Goal: Task Accomplishment & Management: Manage account settings

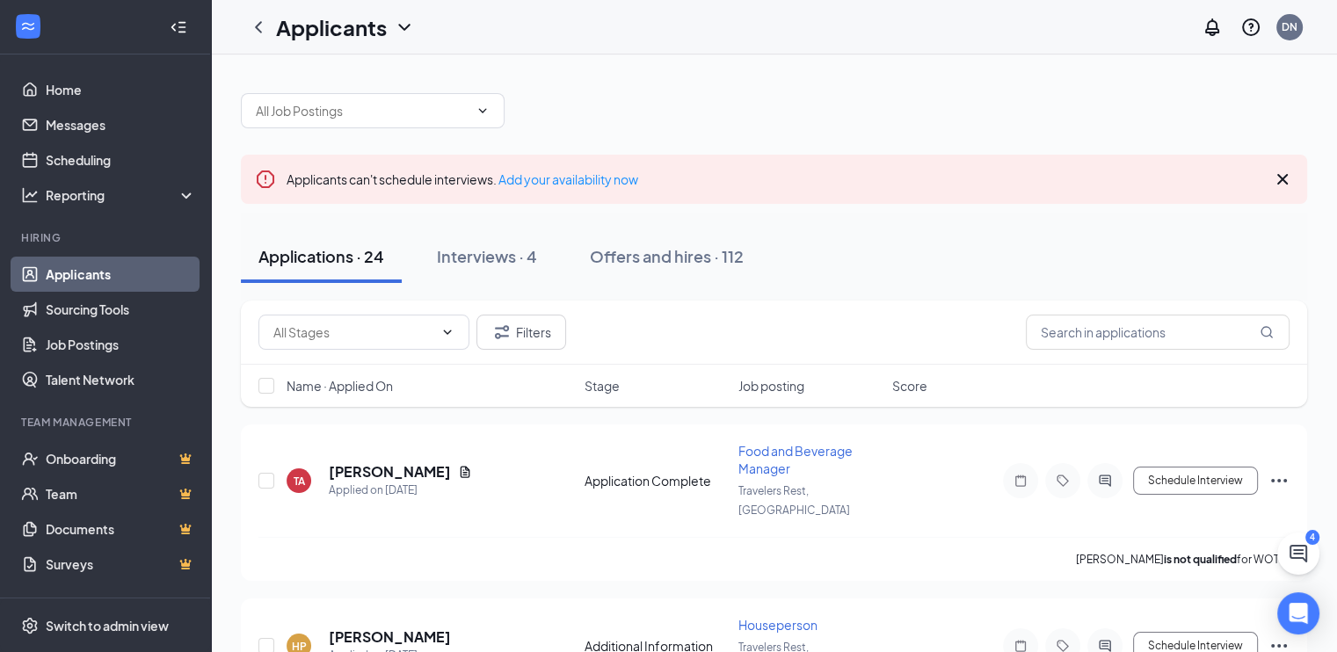
click at [799, 388] on span "Job posting" at bounding box center [771, 386] width 66 height 18
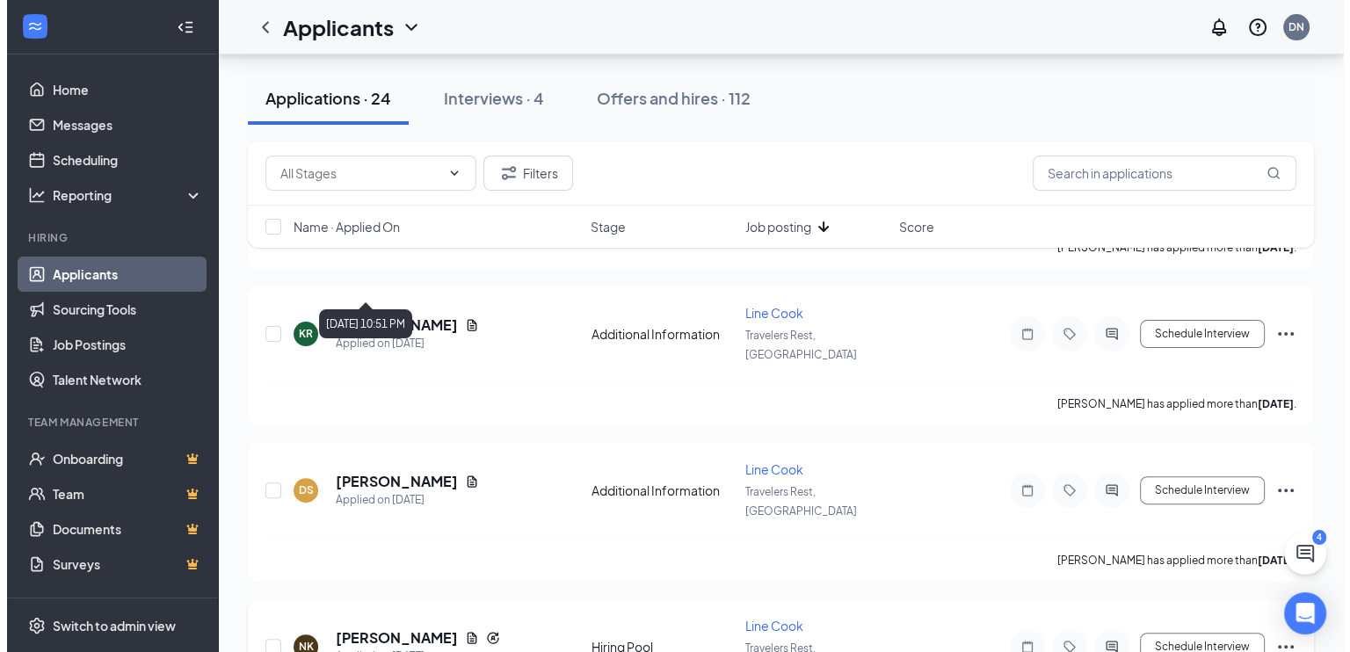
scroll to position [527, 0]
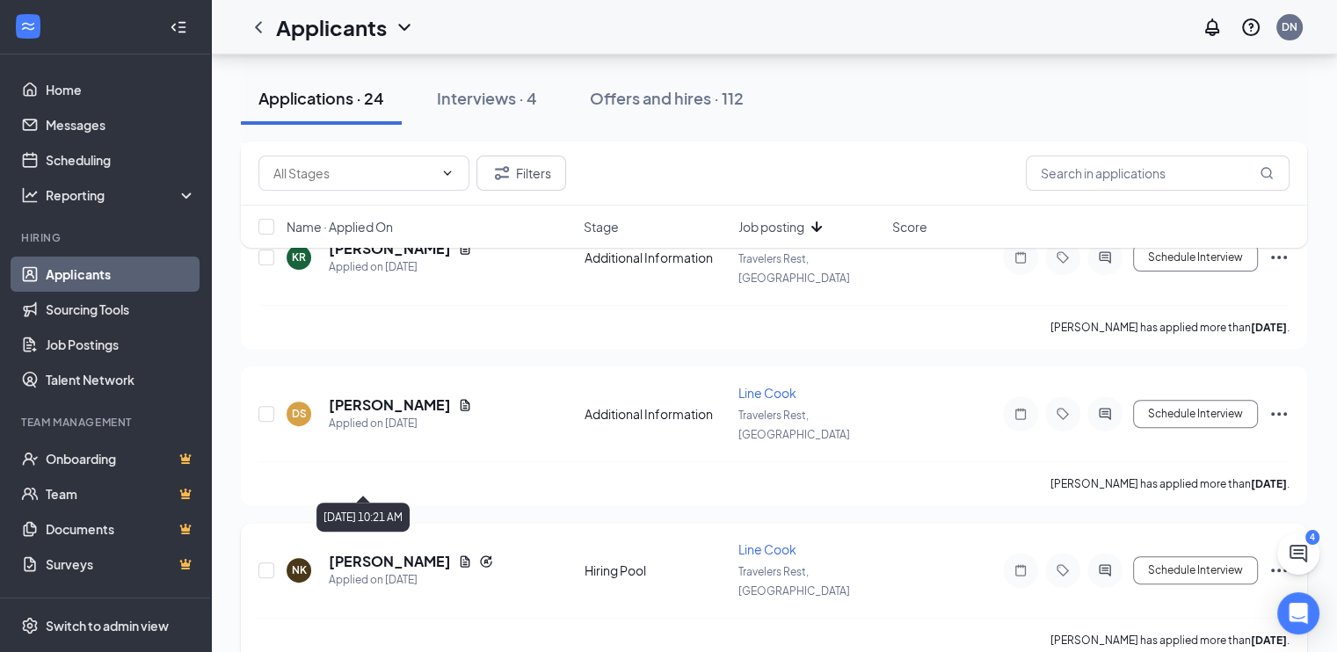
click at [411, 552] on h5 "[PERSON_NAME]" at bounding box center [390, 561] width 122 height 19
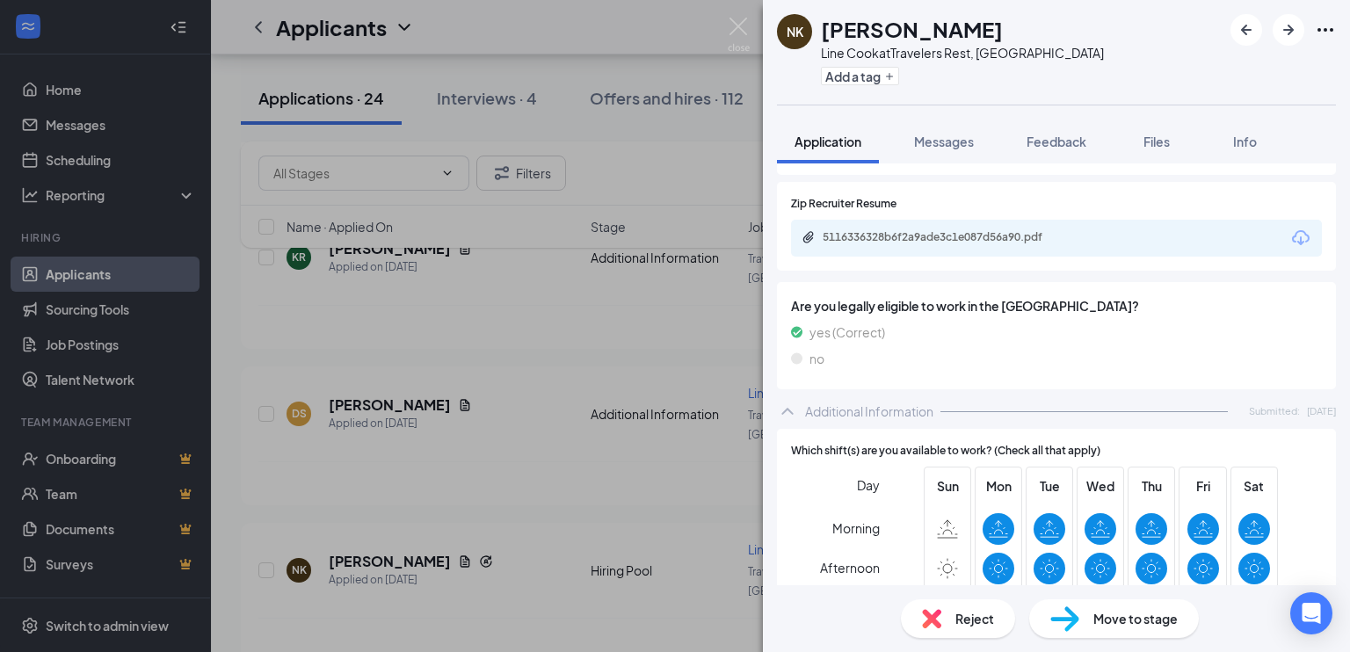
scroll to position [202, 0]
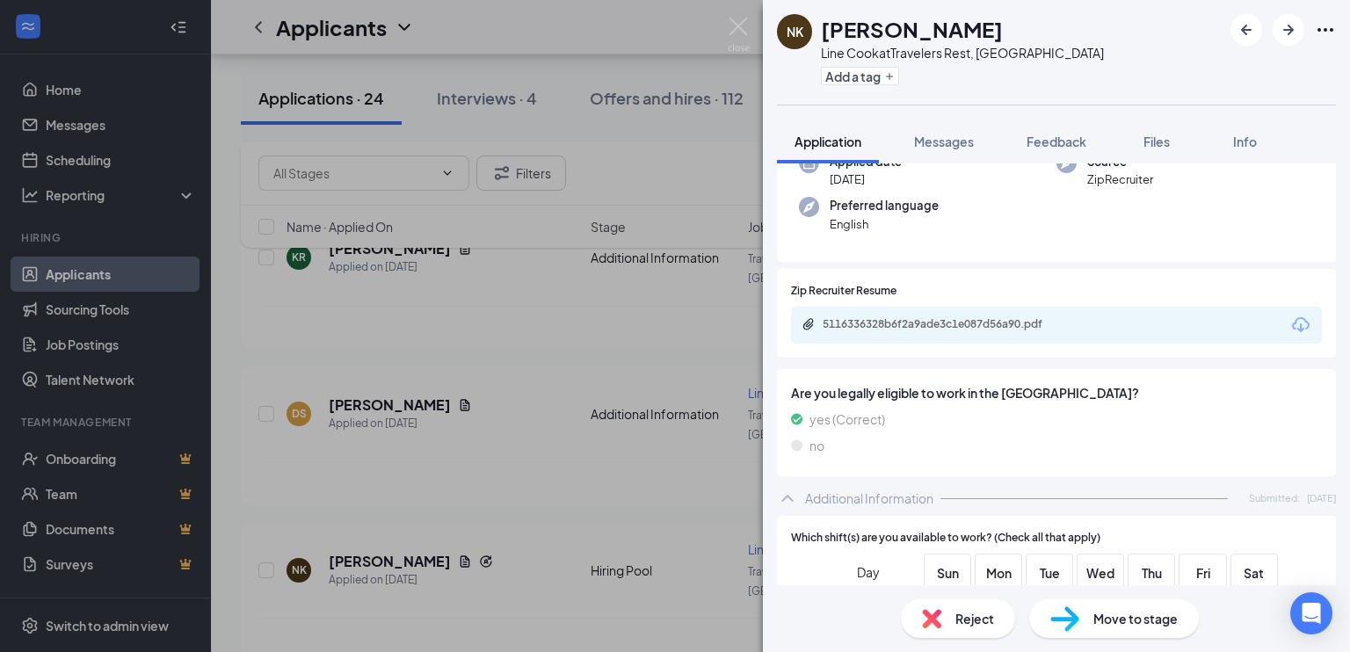
click at [1014, 342] on div "5116336328b6f2a9ade3c1e087d56a90.pdf" at bounding box center [1056, 325] width 531 height 37
click at [1020, 324] on div "5116336328b6f2a9ade3c1e087d56a90.pdf" at bounding box center [946, 324] width 246 height 14
click at [1085, 578] on span "Wed" at bounding box center [1101, 572] width 32 height 19
click at [1076, 607] on img at bounding box center [1064, 619] width 29 height 25
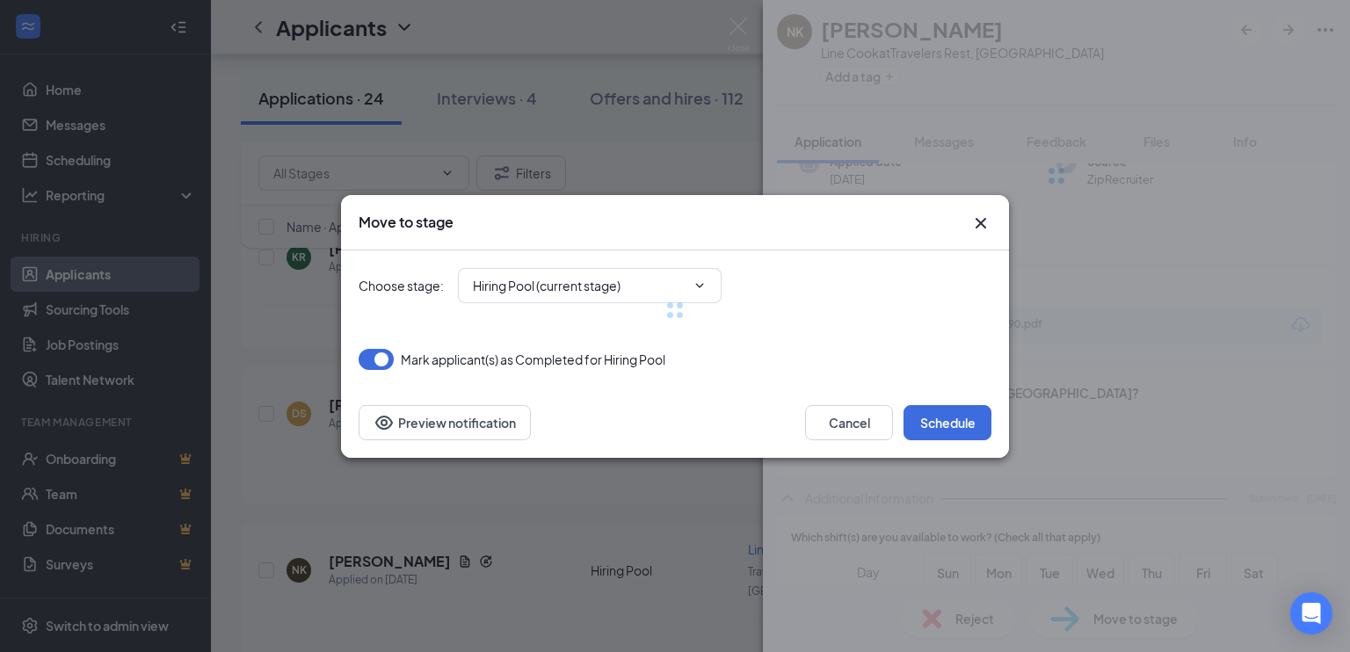
type input "Onsite Interview (next stage)"
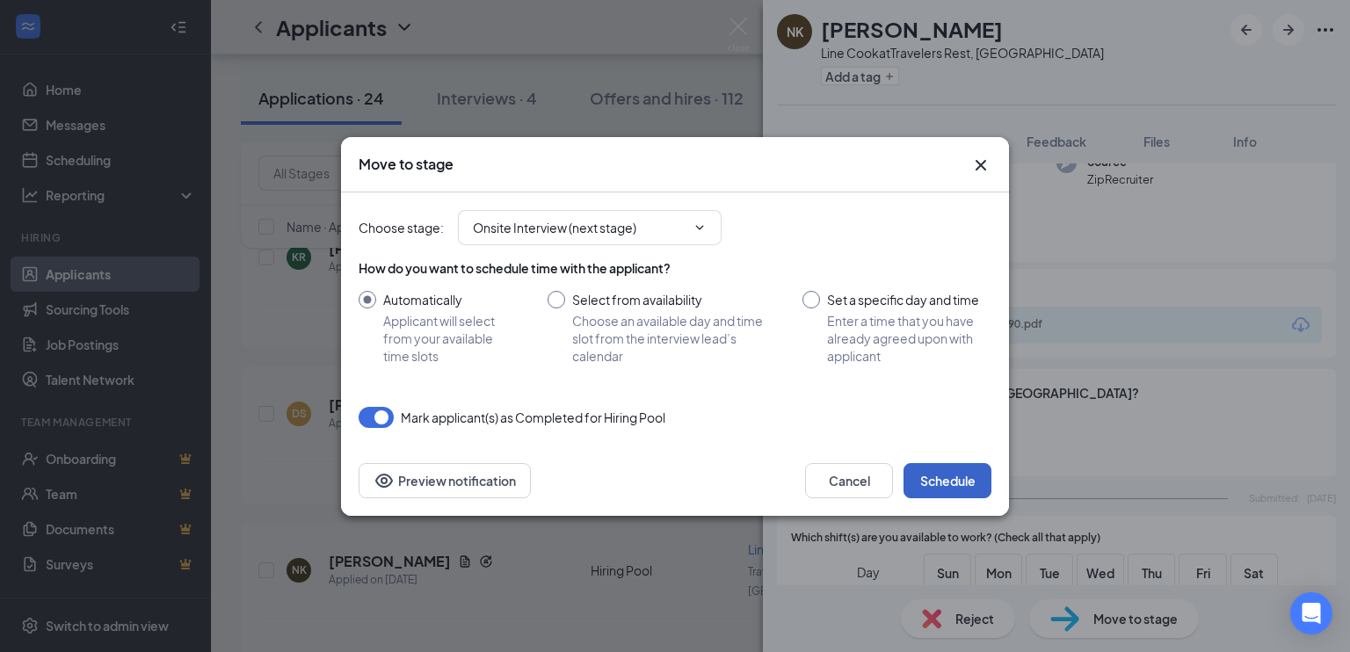
click at [949, 486] on button "Schedule" at bounding box center [948, 480] width 88 height 35
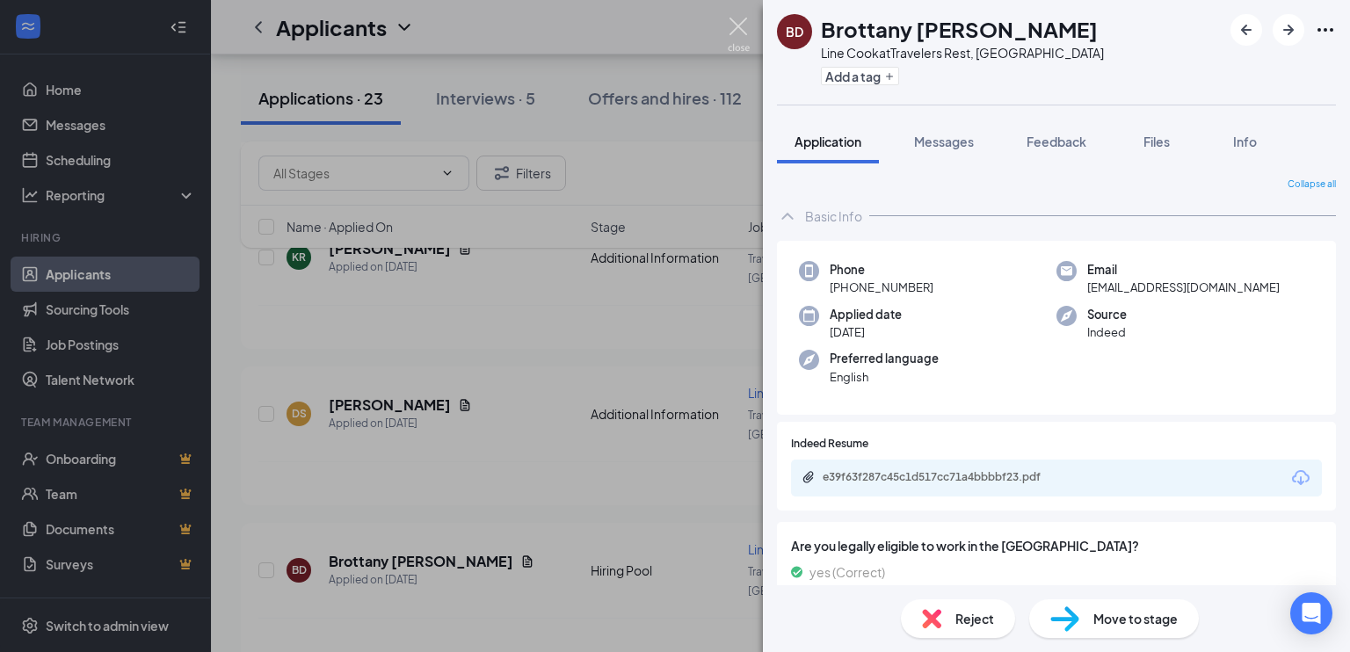
click at [741, 39] on img at bounding box center [739, 35] width 22 height 34
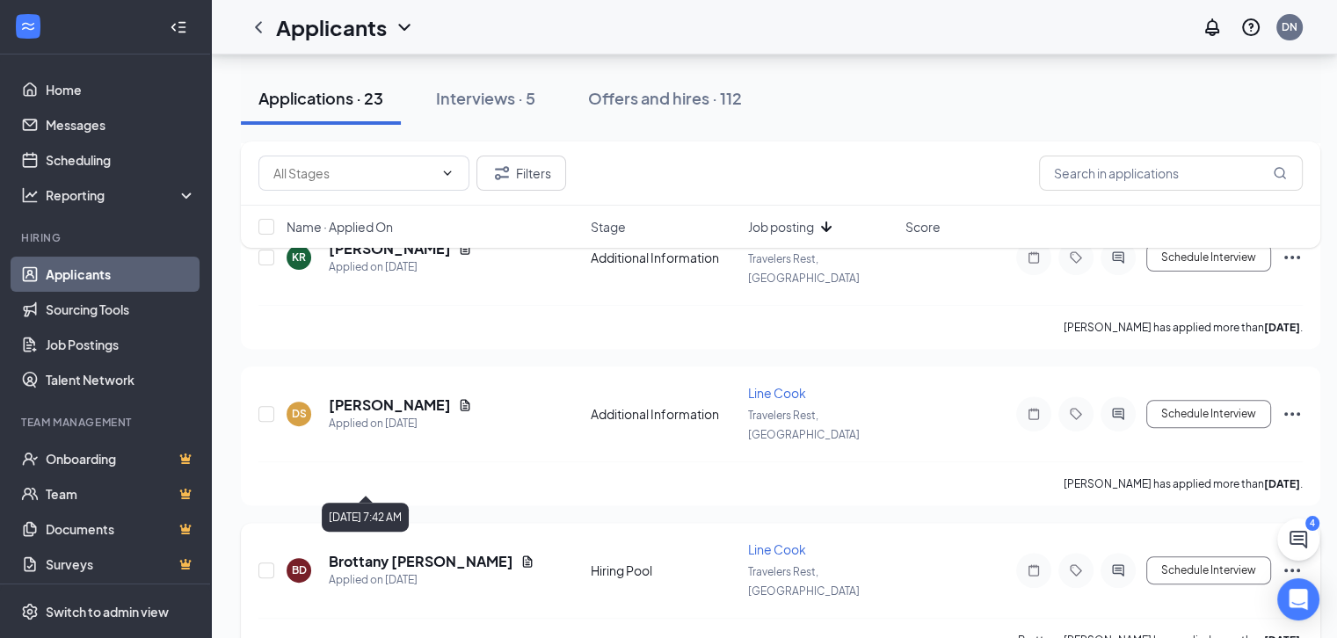
click at [432, 552] on h5 "Brottany [PERSON_NAME]" at bounding box center [421, 561] width 185 height 19
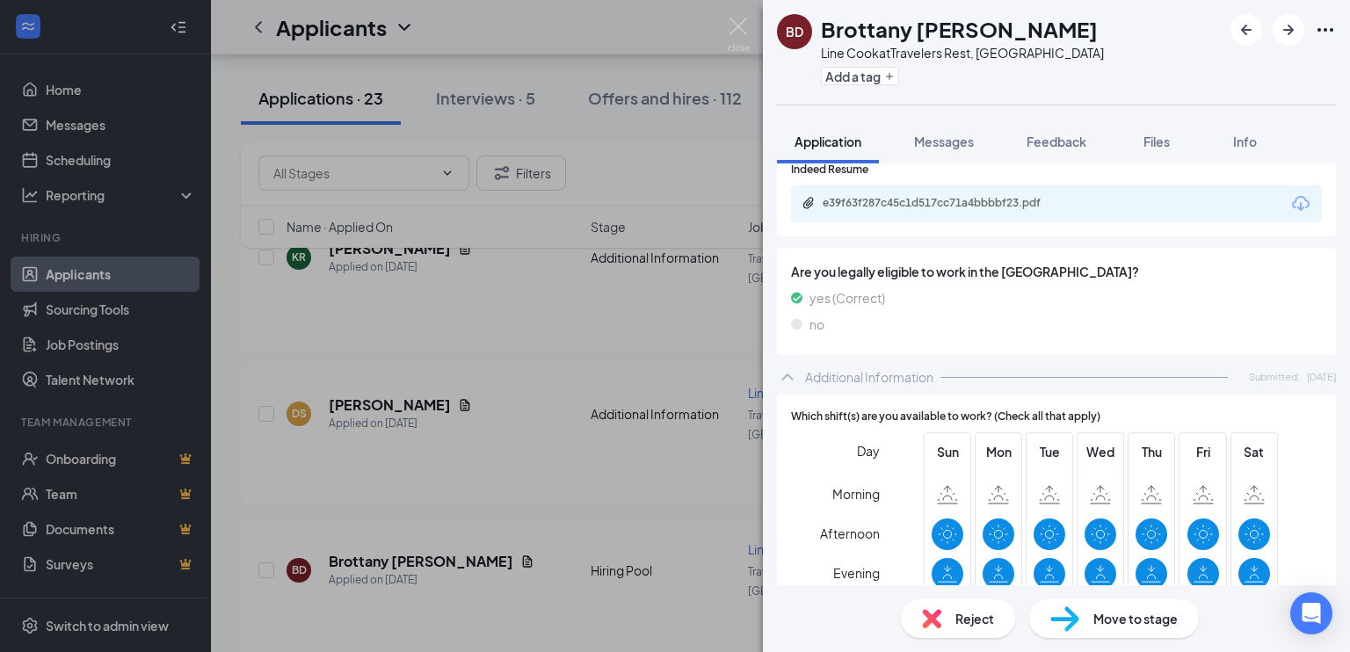
scroll to position [222, 0]
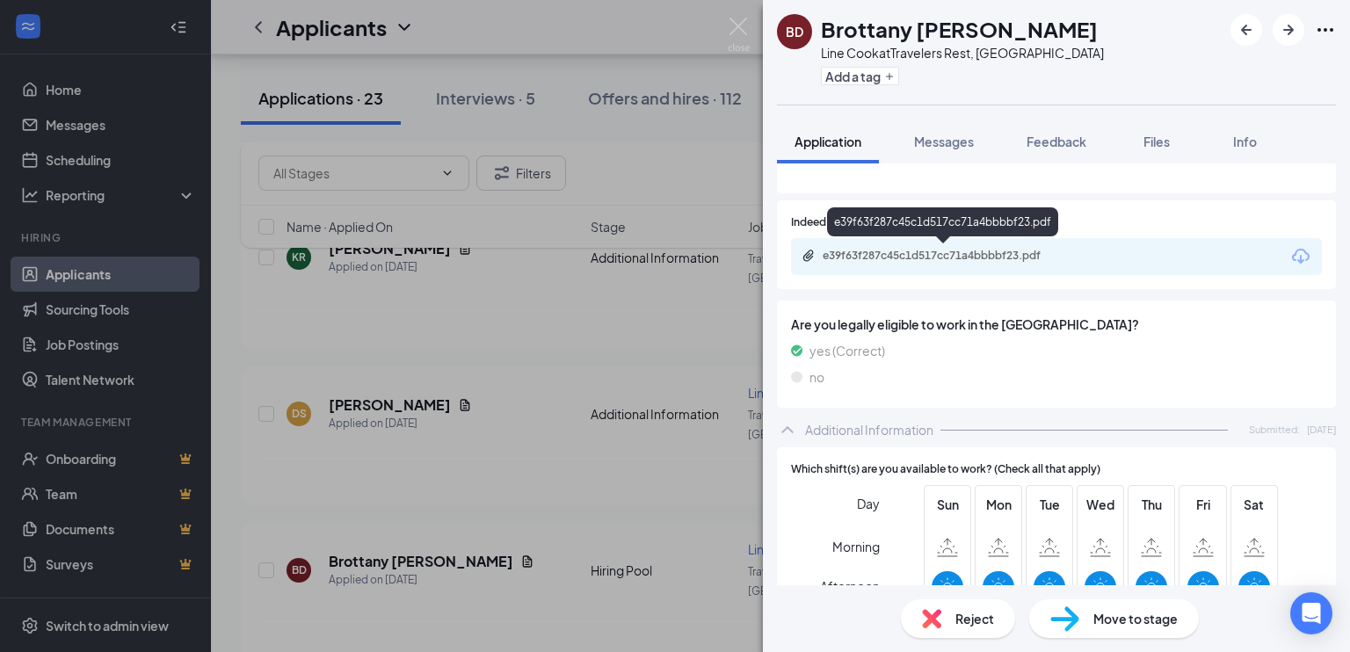
click at [1044, 255] on div "e39f63f287c45c1d517cc71a4bbbbf23.pdf" at bounding box center [946, 256] width 246 height 14
click at [1108, 633] on div "Move to stage" at bounding box center [1114, 619] width 170 height 39
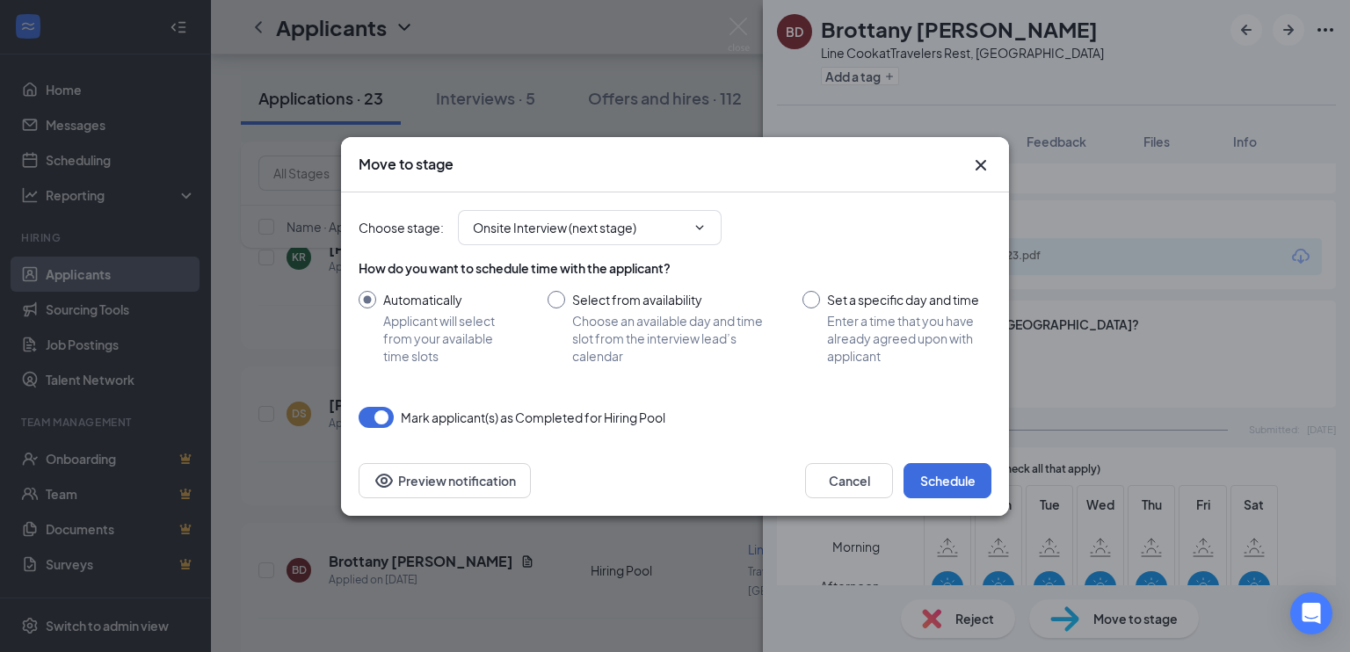
click at [970, 167] on icon "Cross" at bounding box center [980, 165] width 21 height 21
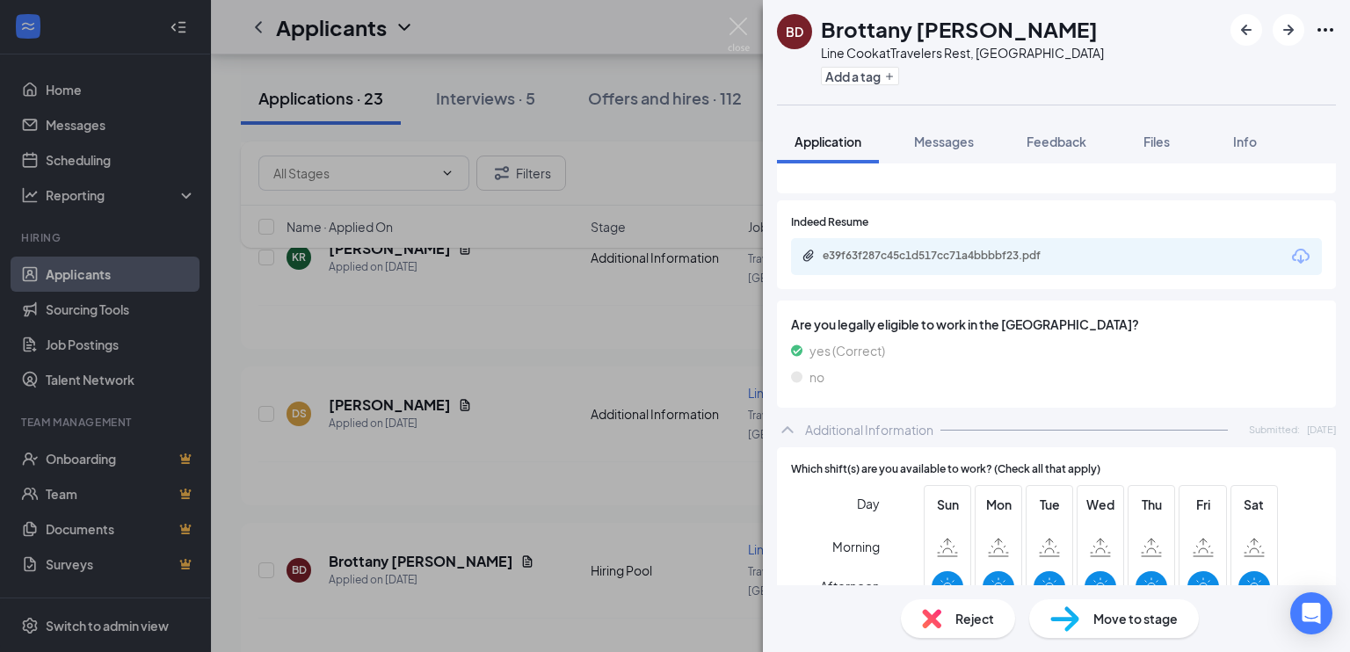
click at [970, 628] on div "Reject" at bounding box center [958, 619] width 114 height 39
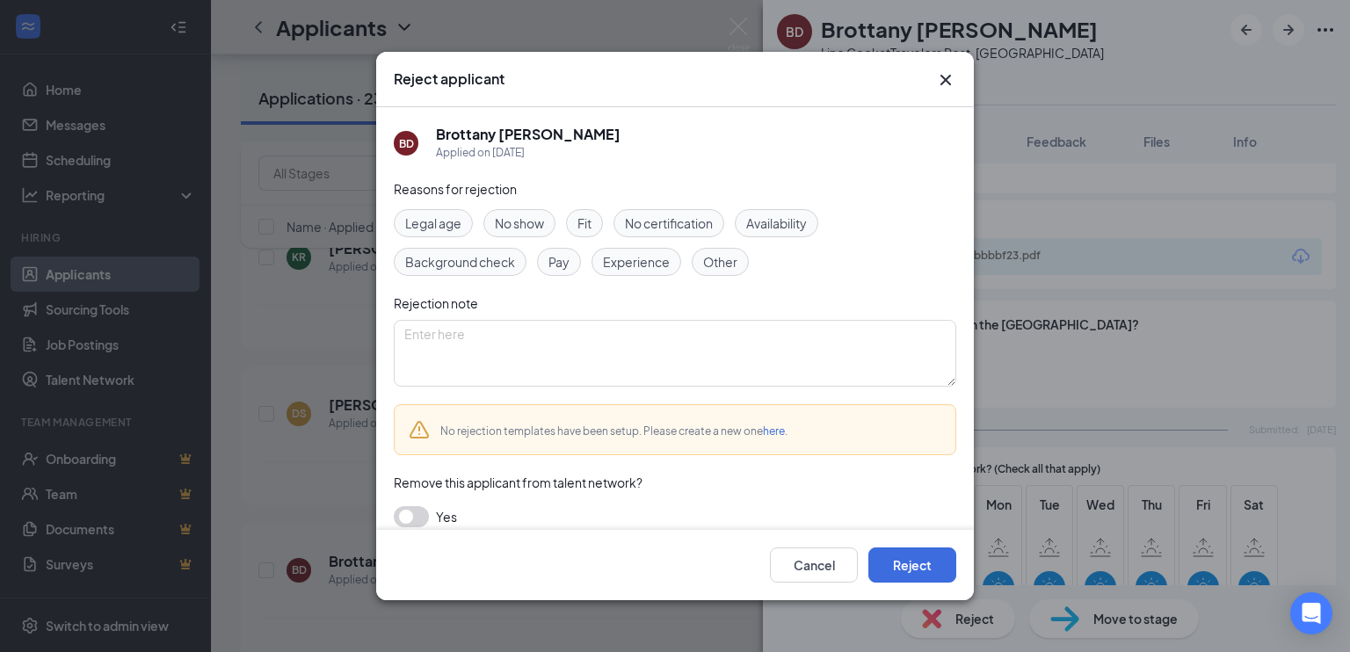
click at [654, 275] on div "Experience" at bounding box center [637, 262] width 90 height 28
click at [925, 579] on button "Reject" at bounding box center [913, 565] width 88 height 35
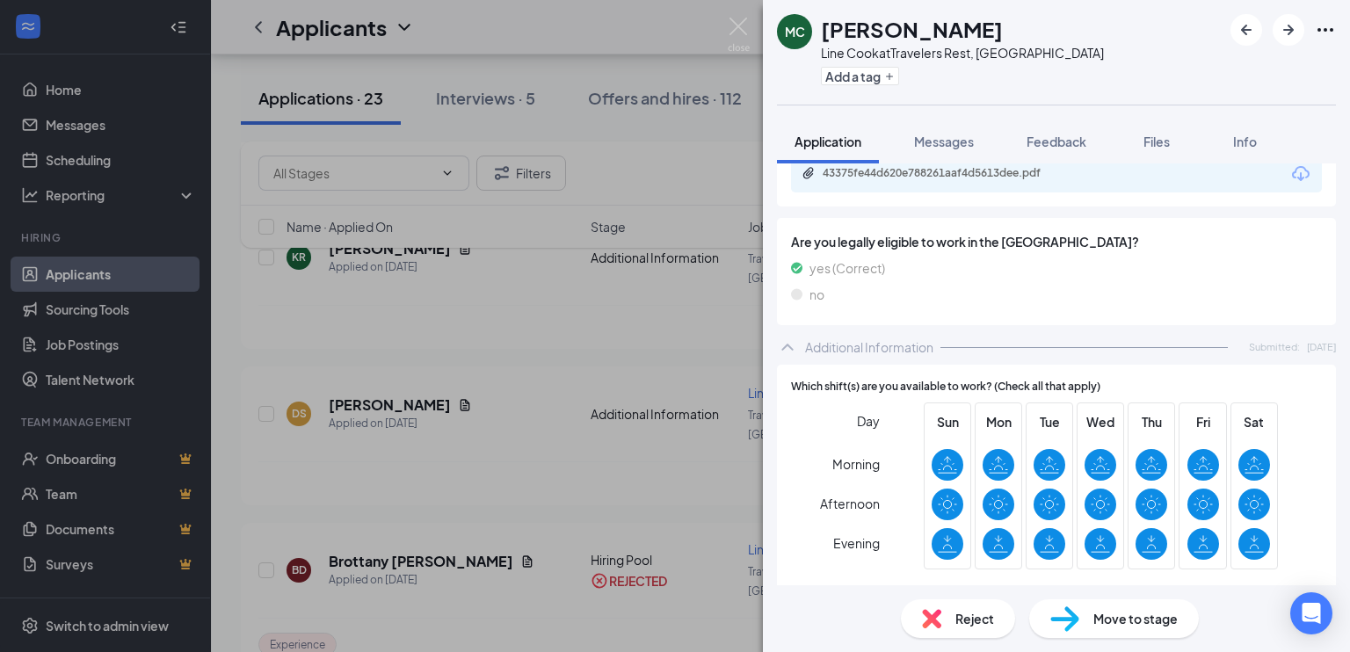
scroll to position [241, 0]
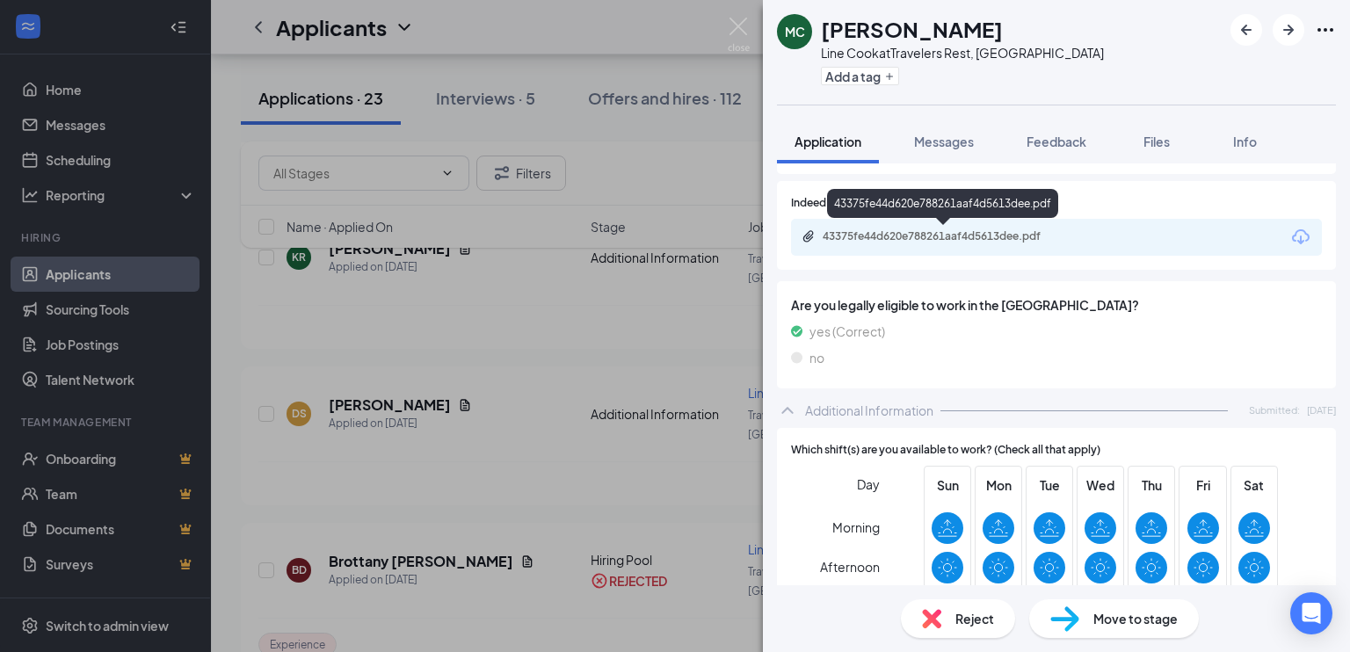
click at [970, 229] on div "43375fe44d620e788261aaf4d5613dee.pdf" at bounding box center [946, 236] width 246 height 14
click at [1162, 618] on span "Move to stage" at bounding box center [1136, 618] width 84 height 19
type input "Onsite Interview (next stage)"
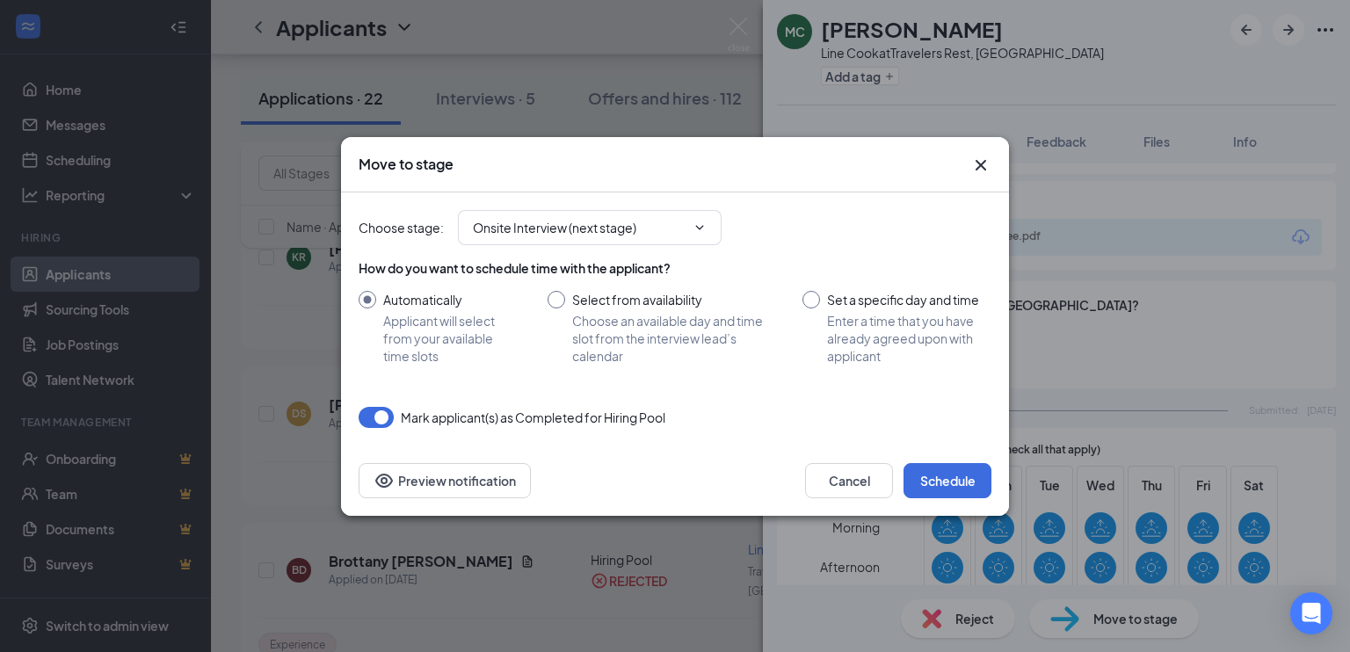
click at [983, 161] on icon "Cross" at bounding box center [980, 165] width 21 height 21
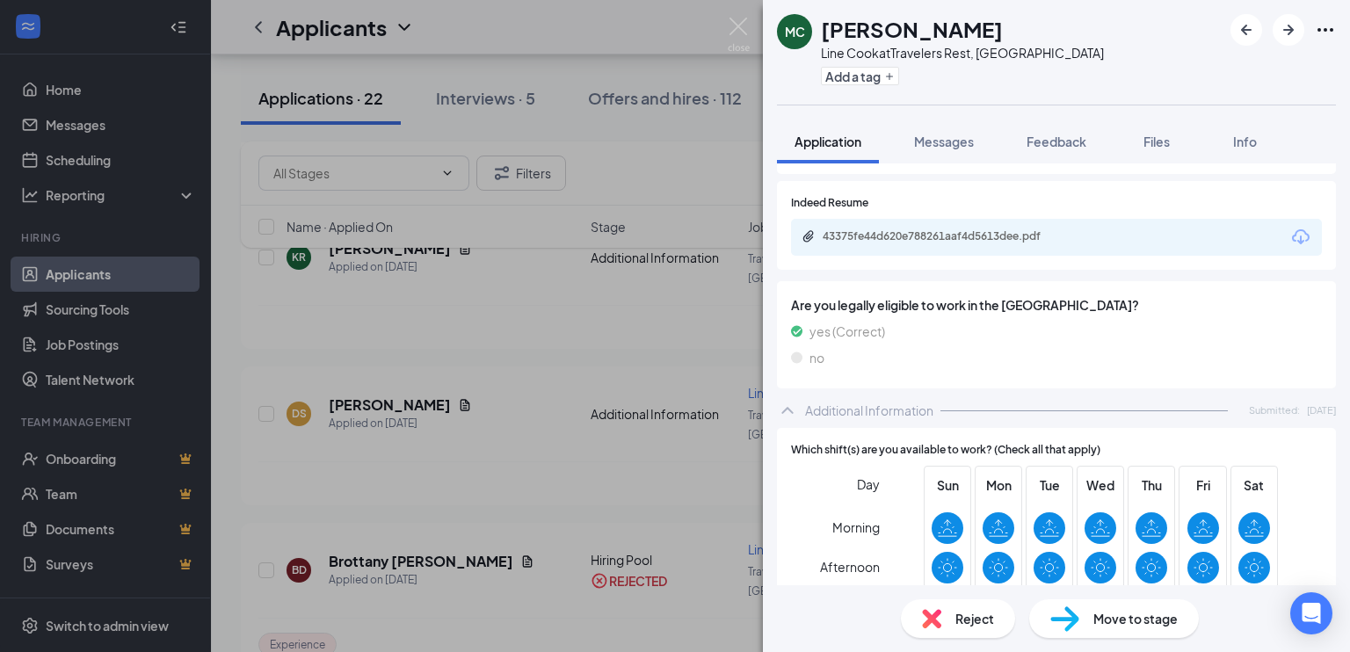
click at [933, 620] on img at bounding box center [931, 618] width 19 height 19
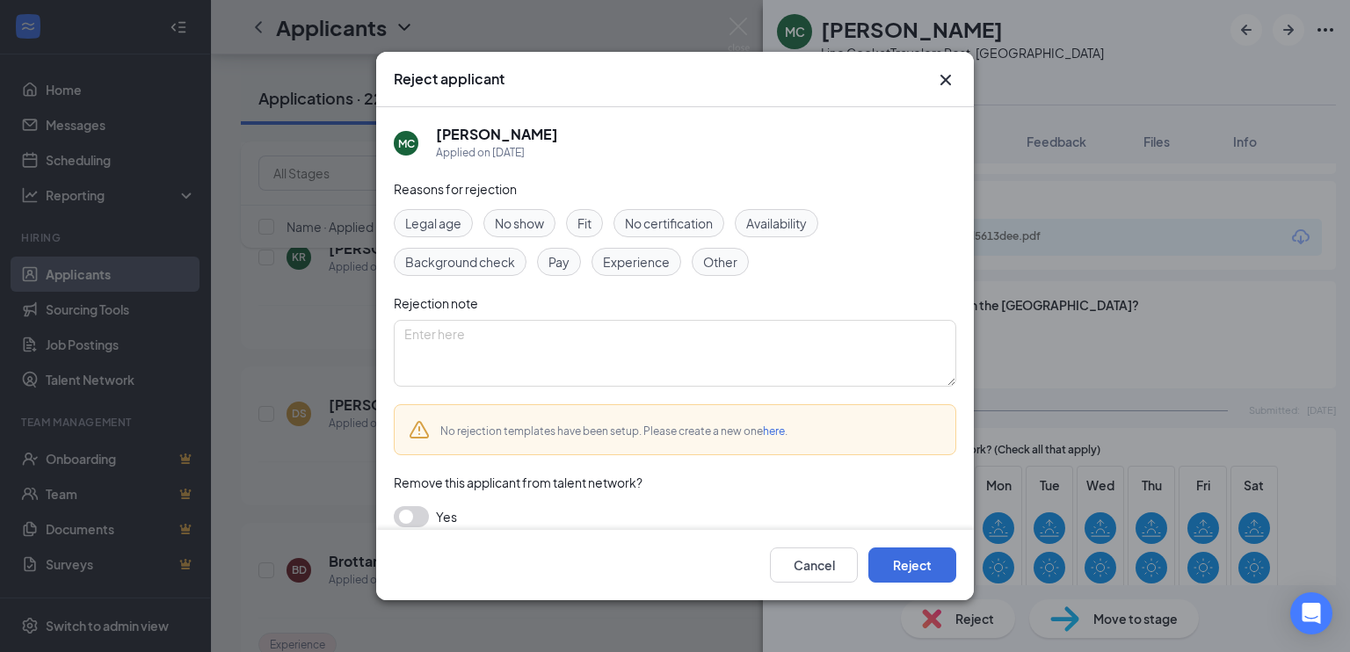
click at [643, 270] on span "Experience" at bounding box center [636, 261] width 67 height 19
click at [943, 579] on button "Reject" at bounding box center [913, 565] width 88 height 35
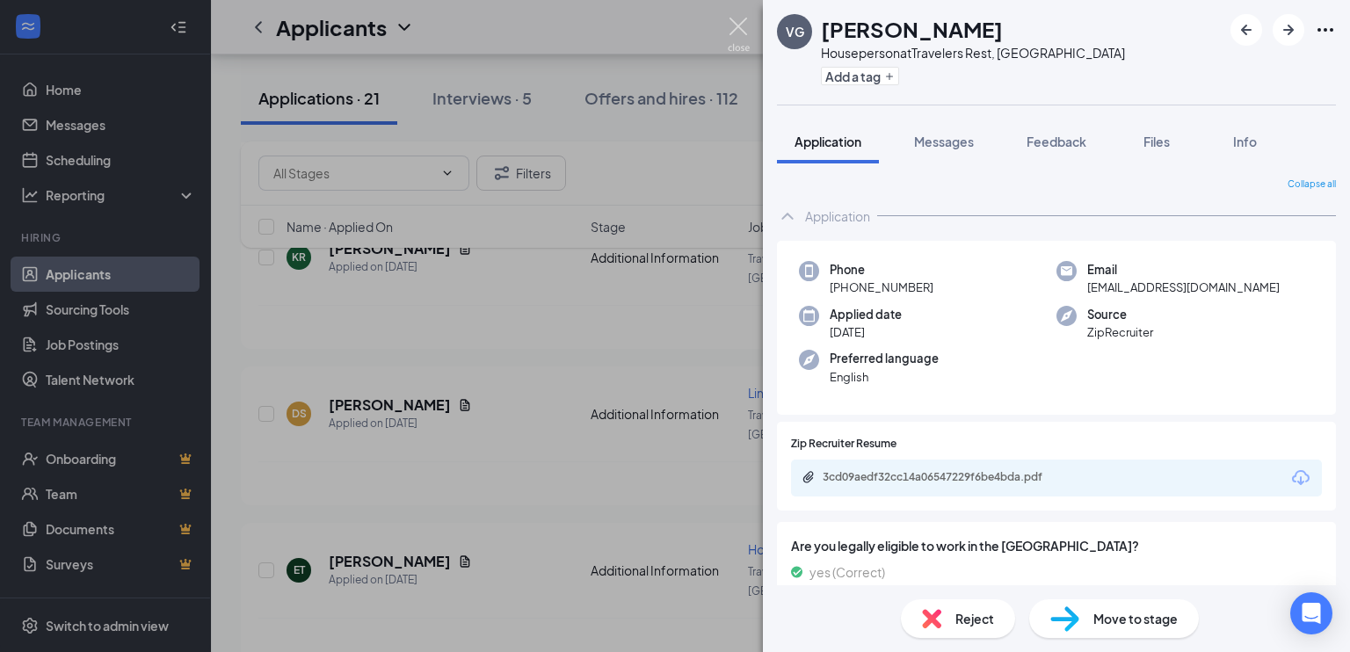
click at [737, 24] on img at bounding box center [739, 35] width 22 height 34
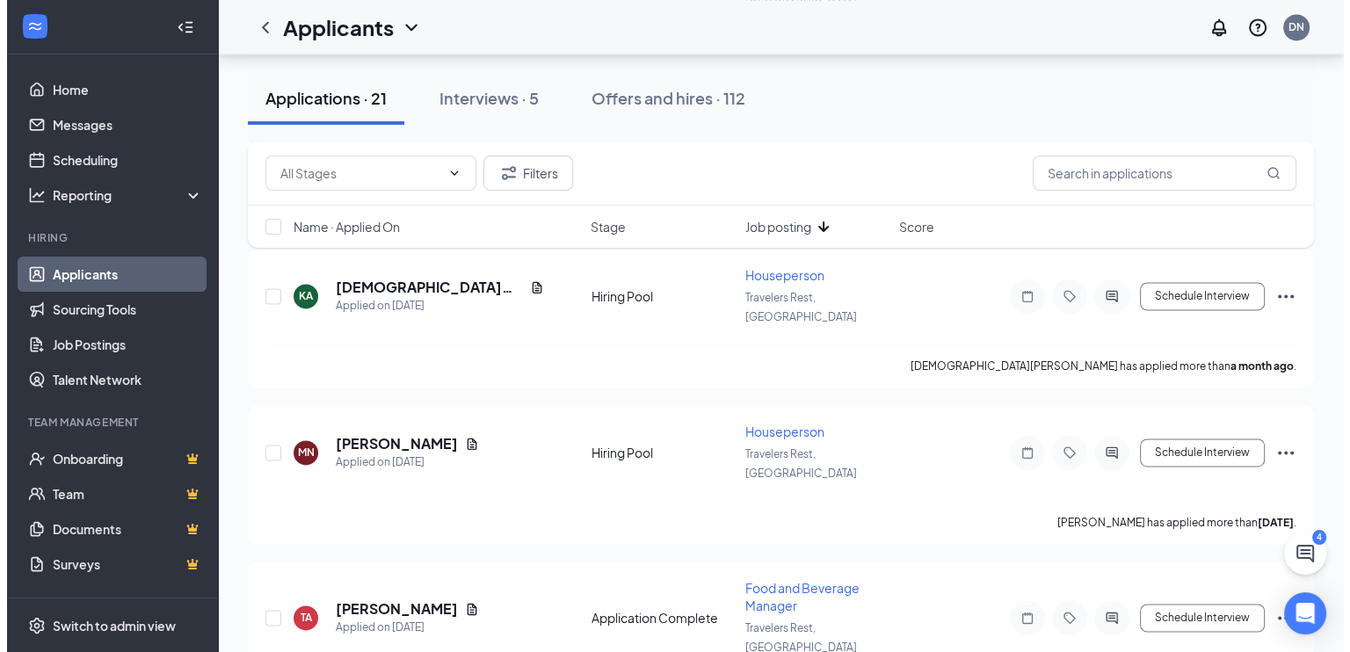
scroll to position [2474, 0]
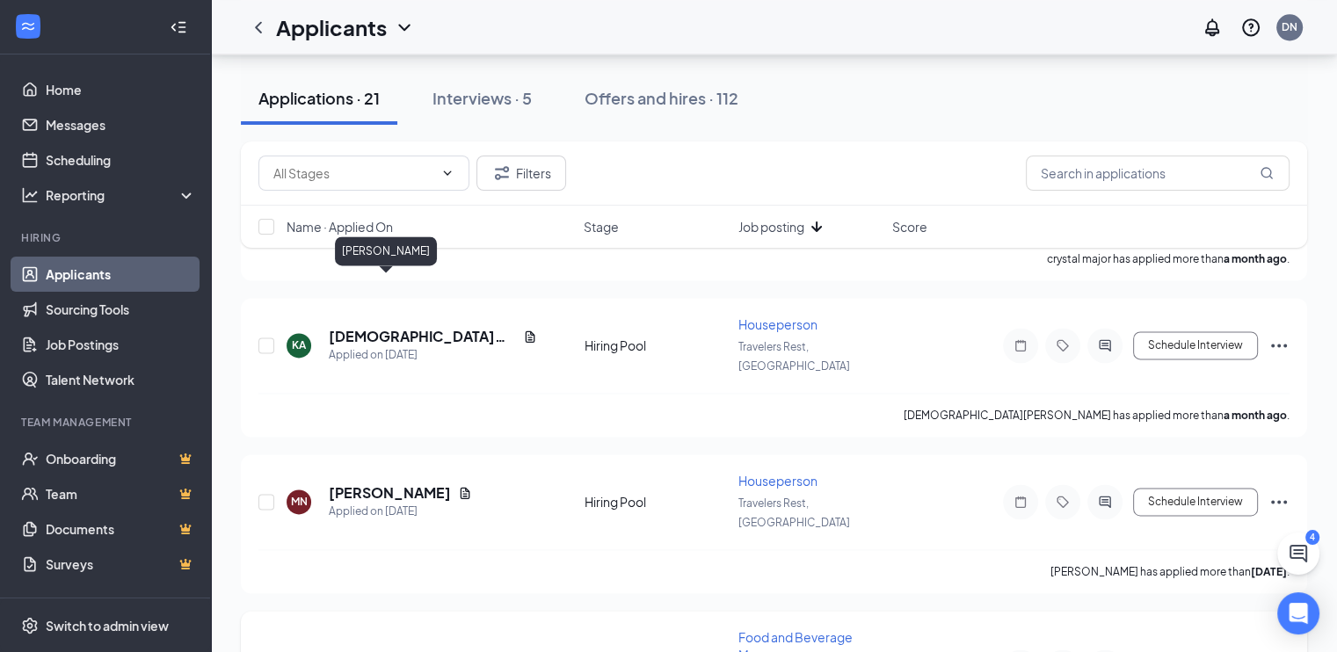
click at [411, 649] on h5 "[PERSON_NAME]" at bounding box center [390, 658] width 122 height 19
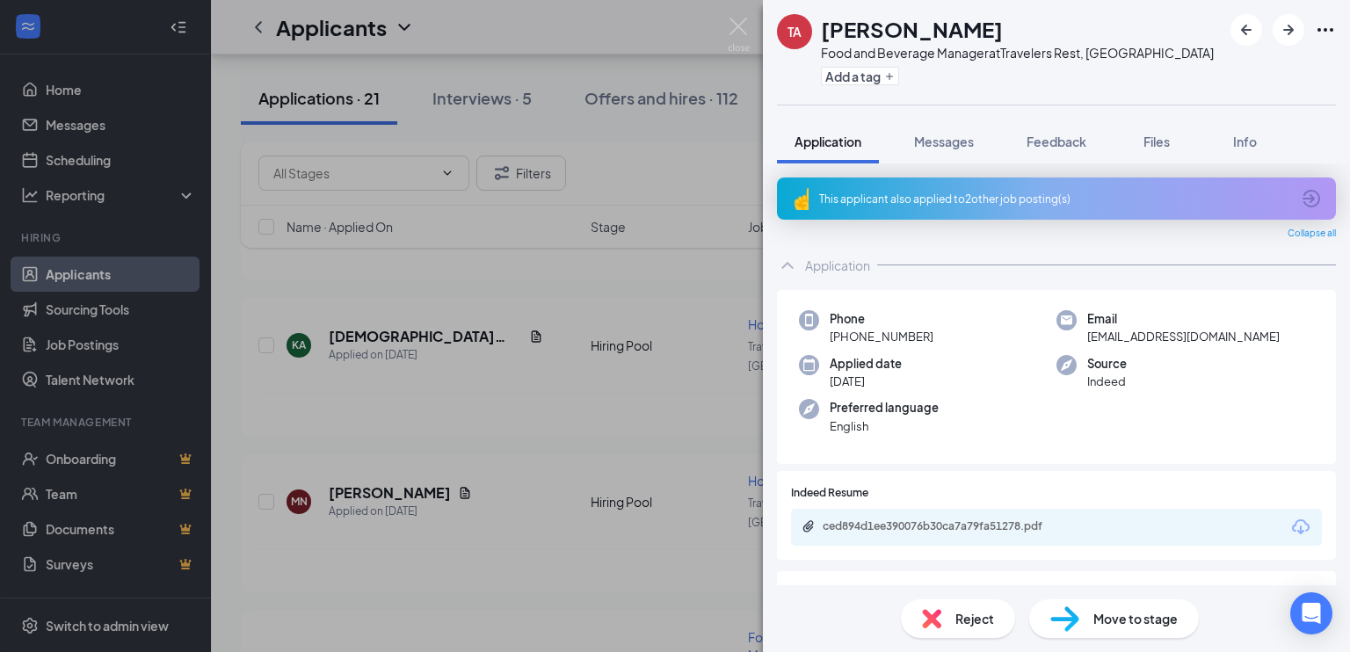
click at [963, 196] on div "This applicant also applied to 2 other job posting(s)" at bounding box center [1054, 199] width 471 height 15
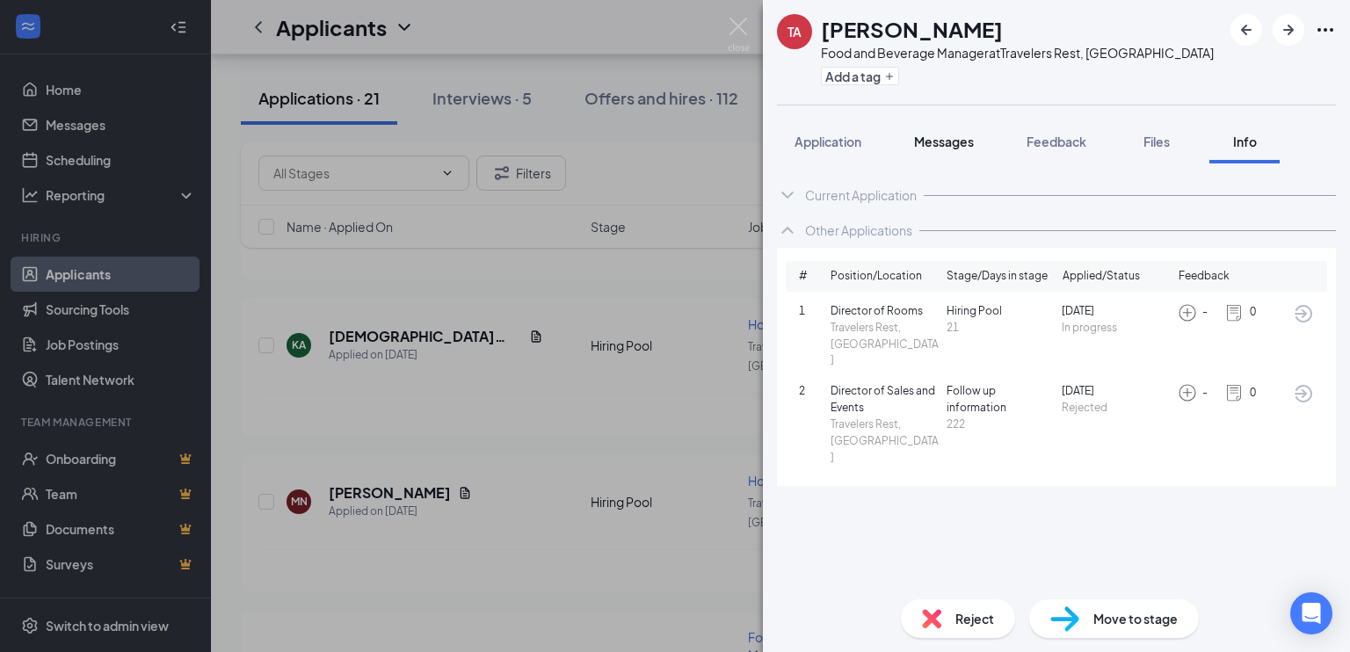
click at [963, 141] on span "Messages" at bounding box center [944, 142] width 60 height 16
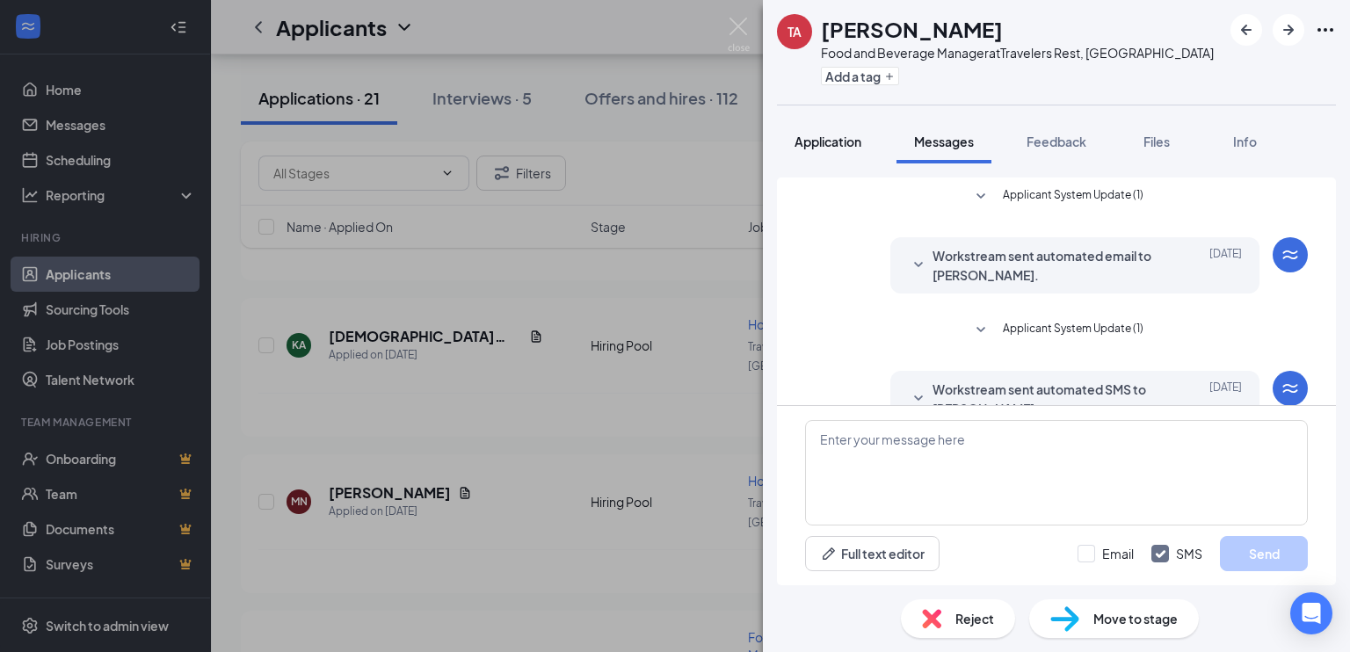
click at [827, 143] on span "Application" at bounding box center [828, 142] width 67 height 16
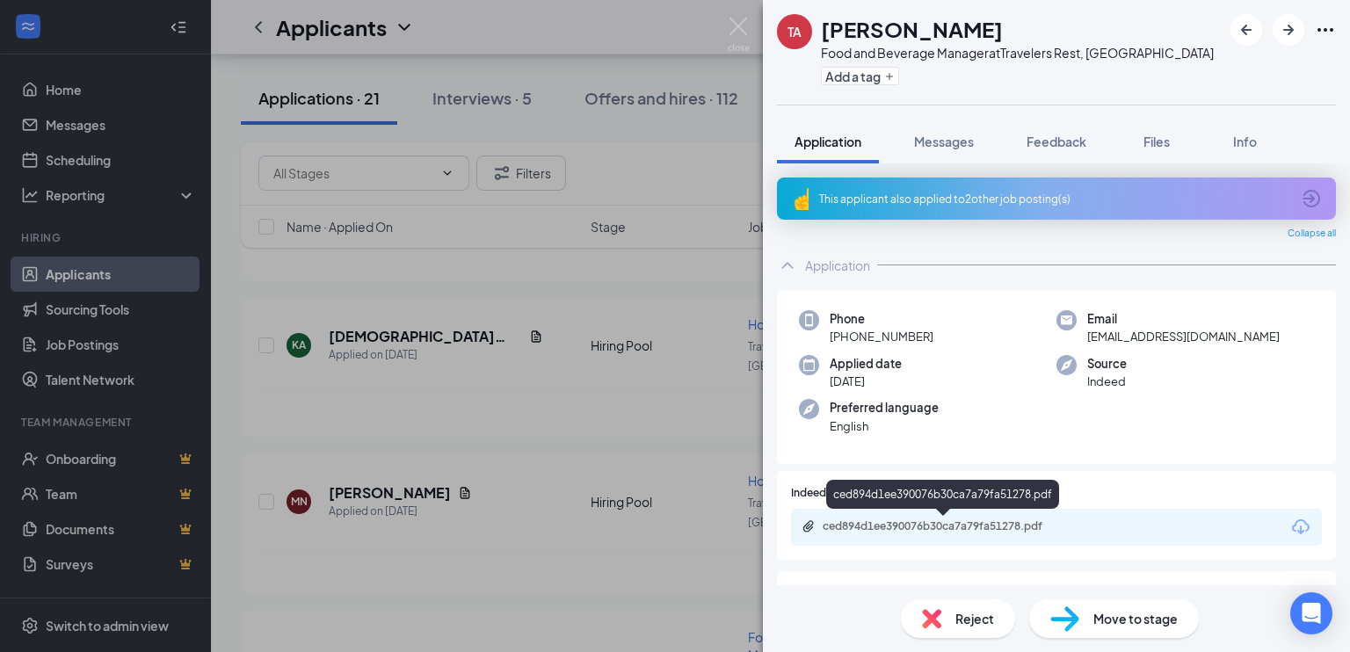
click at [988, 534] on div "ced894d1ee390076b30ca7a79fa51278.pdf" at bounding box center [944, 528] width 285 height 17
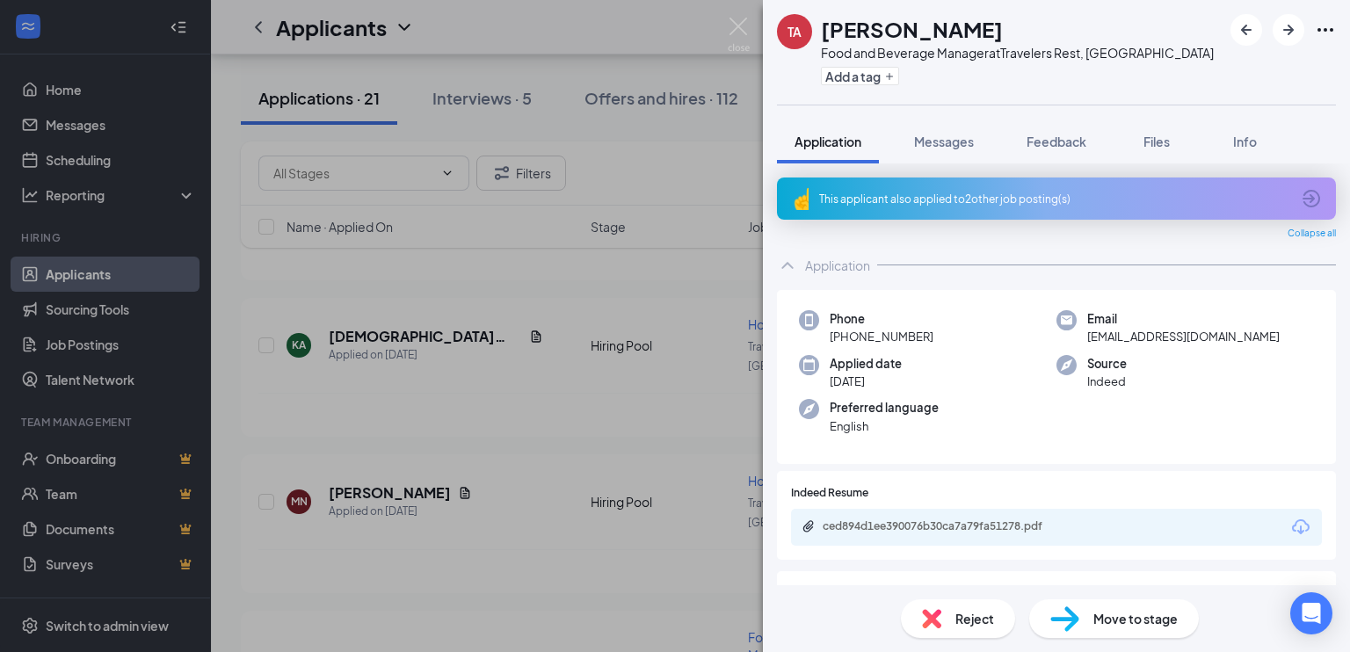
click at [1317, 29] on icon "Ellipses" at bounding box center [1325, 29] width 21 height 21
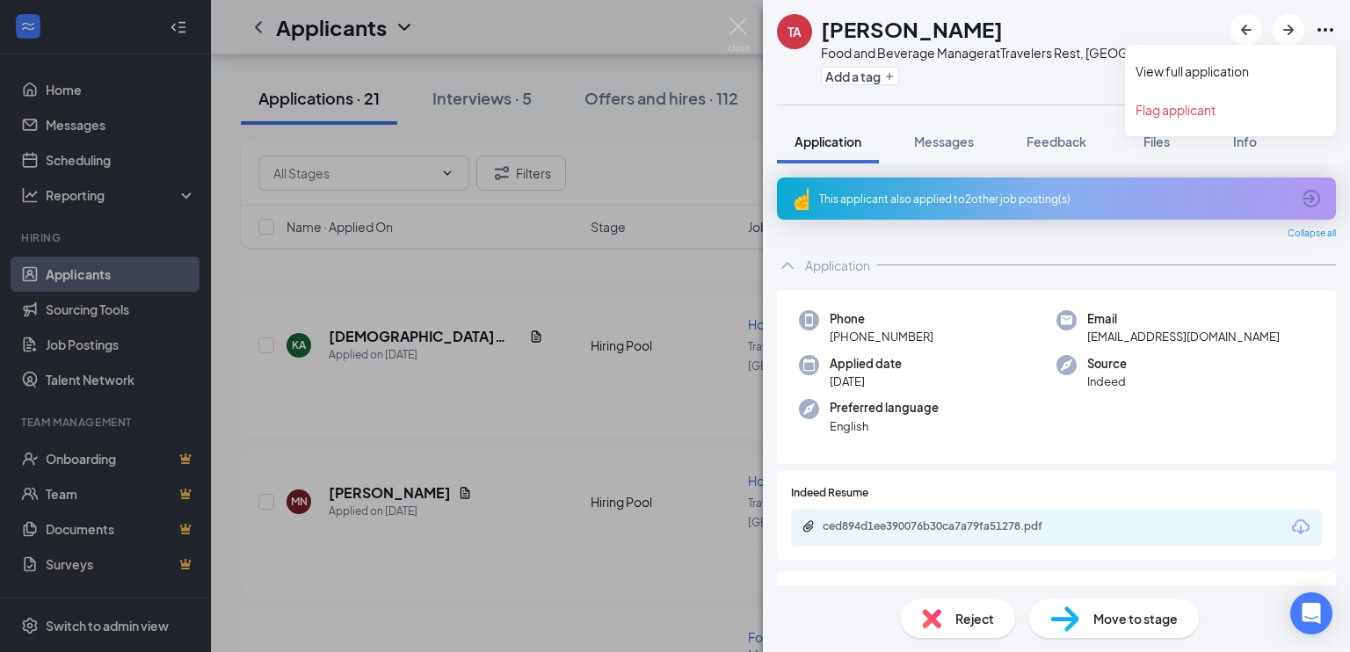
click at [1328, 29] on icon "Ellipses" at bounding box center [1325, 29] width 21 height 21
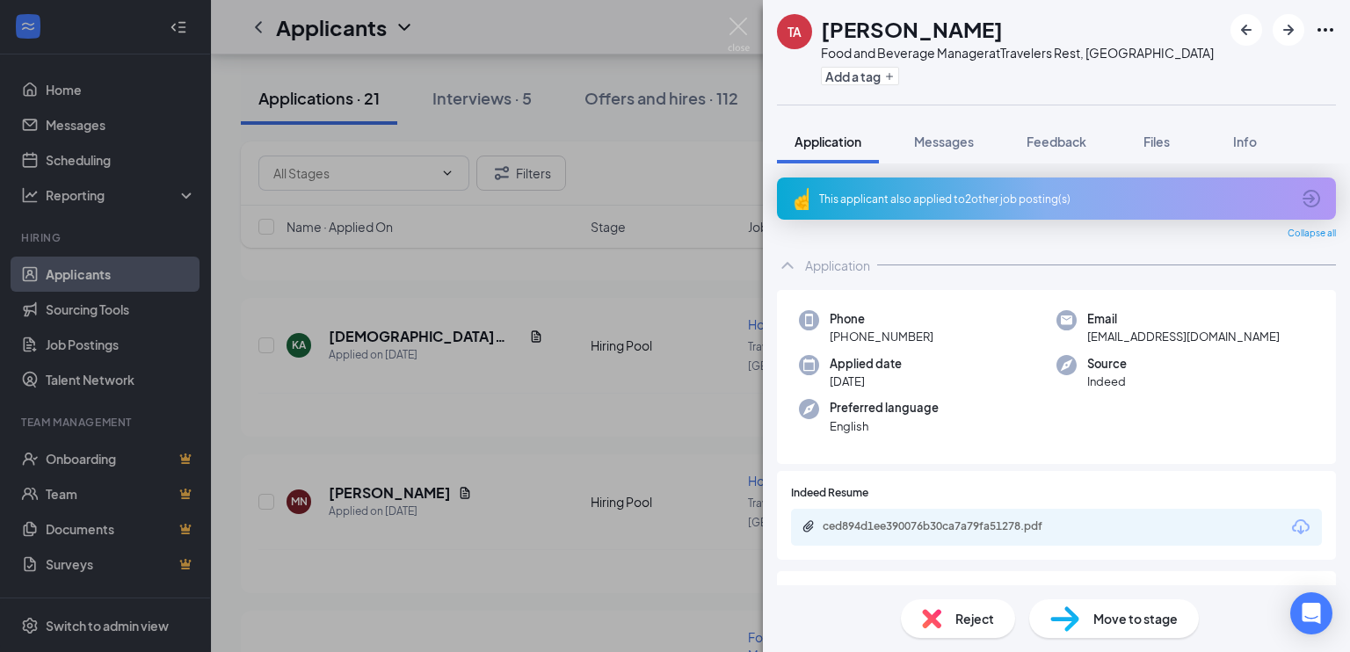
drag, startPoint x: 726, startPoint y: 22, endPoint x: 736, endPoint y: 44, distance: 24.0
click at [727, 22] on div "[PERSON_NAME] Food and Beverage Manager at Travelers Rest, [GEOGRAPHIC_DATA] Ad…" at bounding box center [675, 326] width 1350 height 652
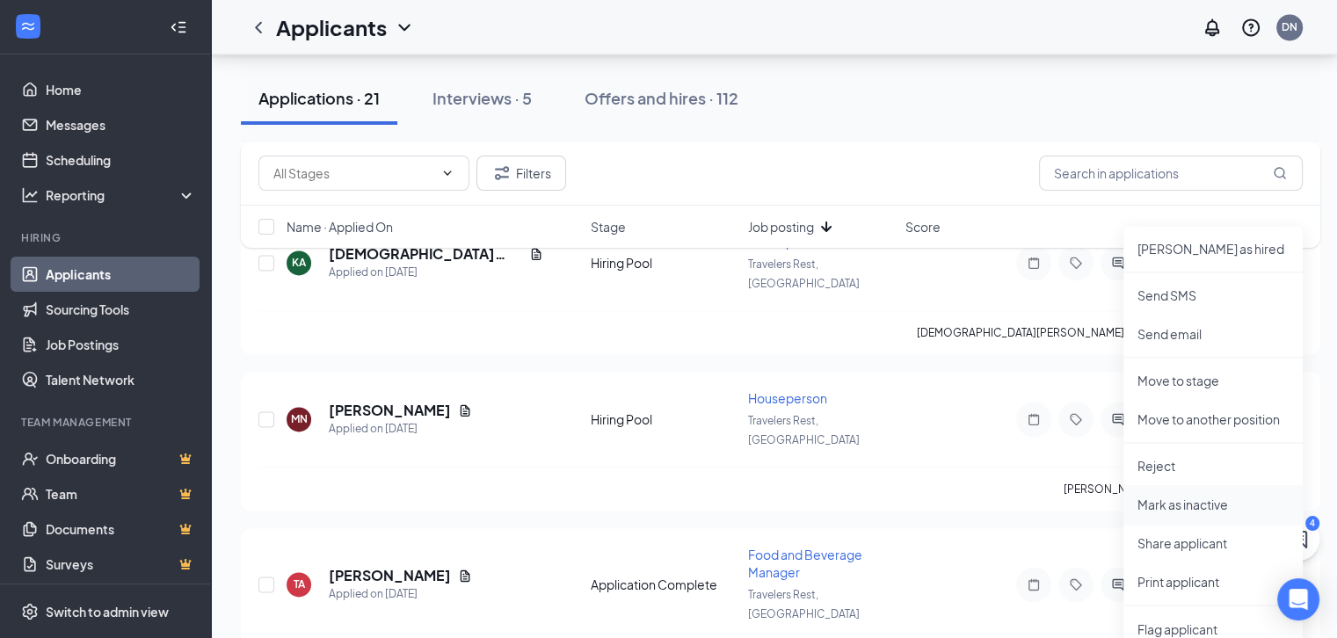
scroll to position [2649, 0]
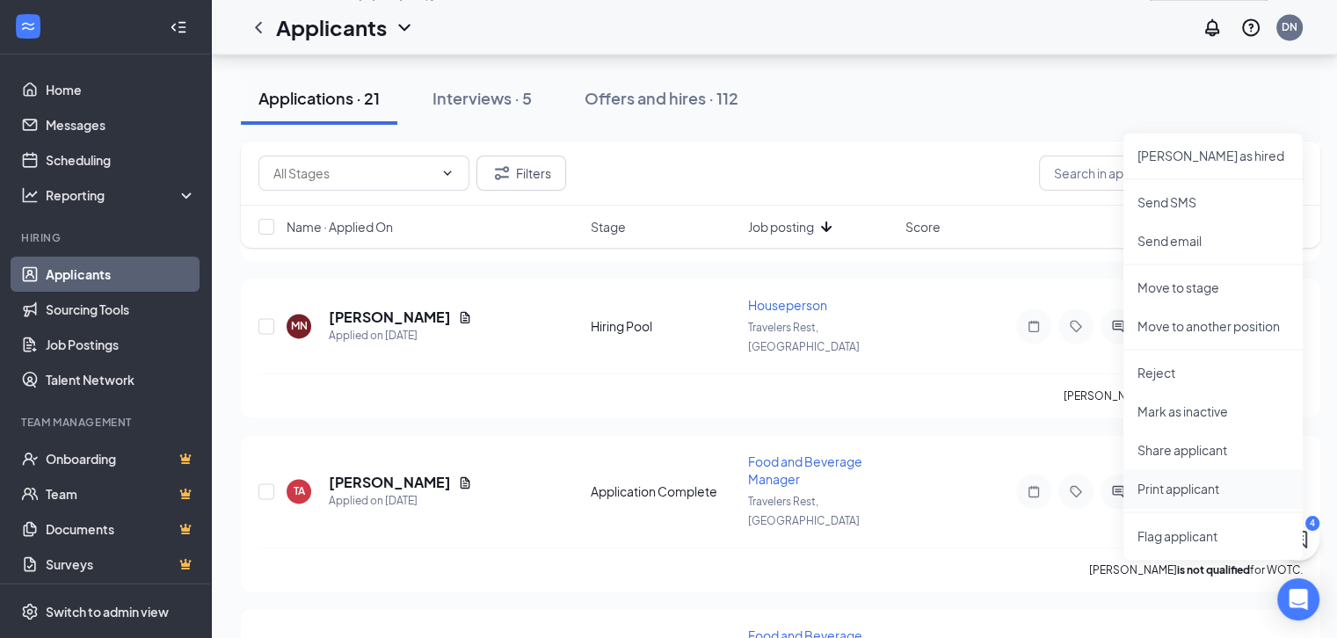
click at [1199, 488] on p "Print applicant" at bounding box center [1212, 489] width 151 height 18
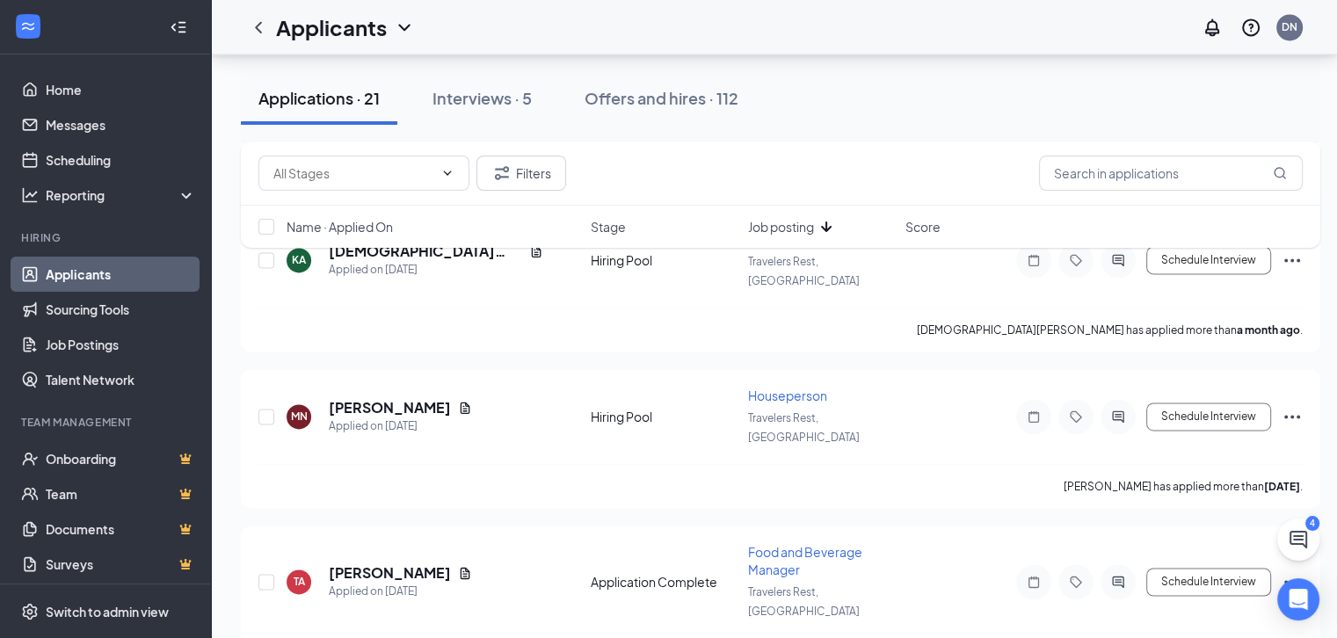
scroll to position [2562, 0]
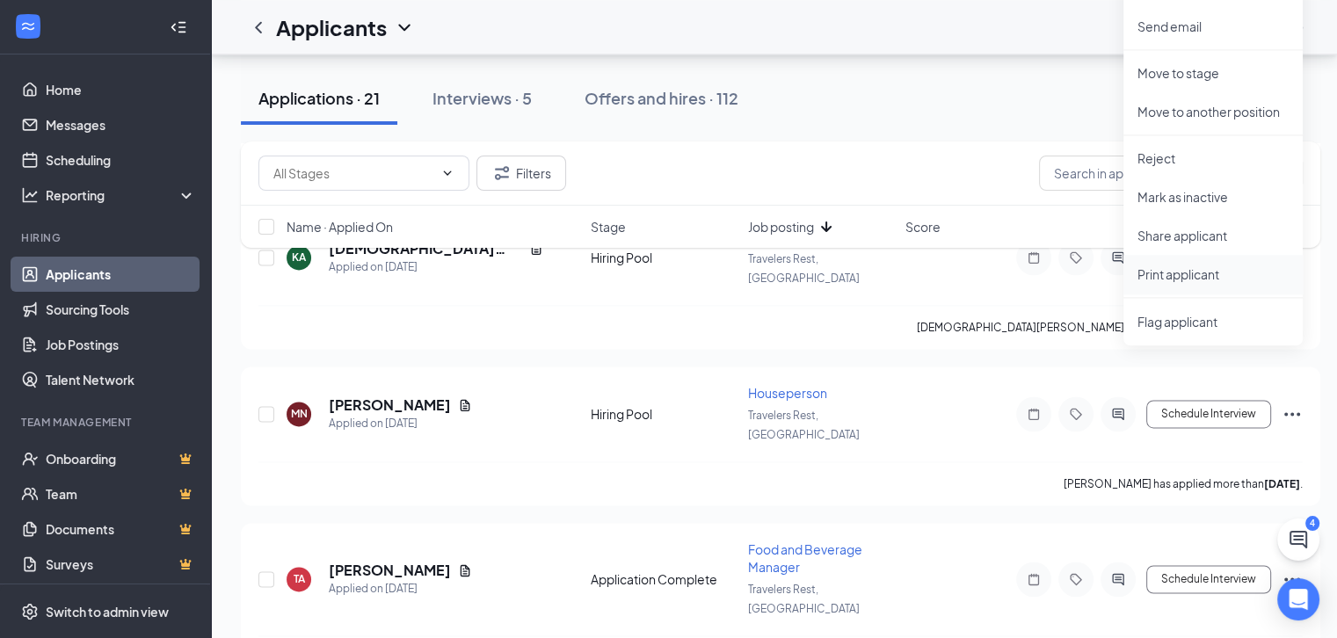
click at [1188, 278] on p "Print applicant" at bounding box center [1212, 274] width 151 height 18
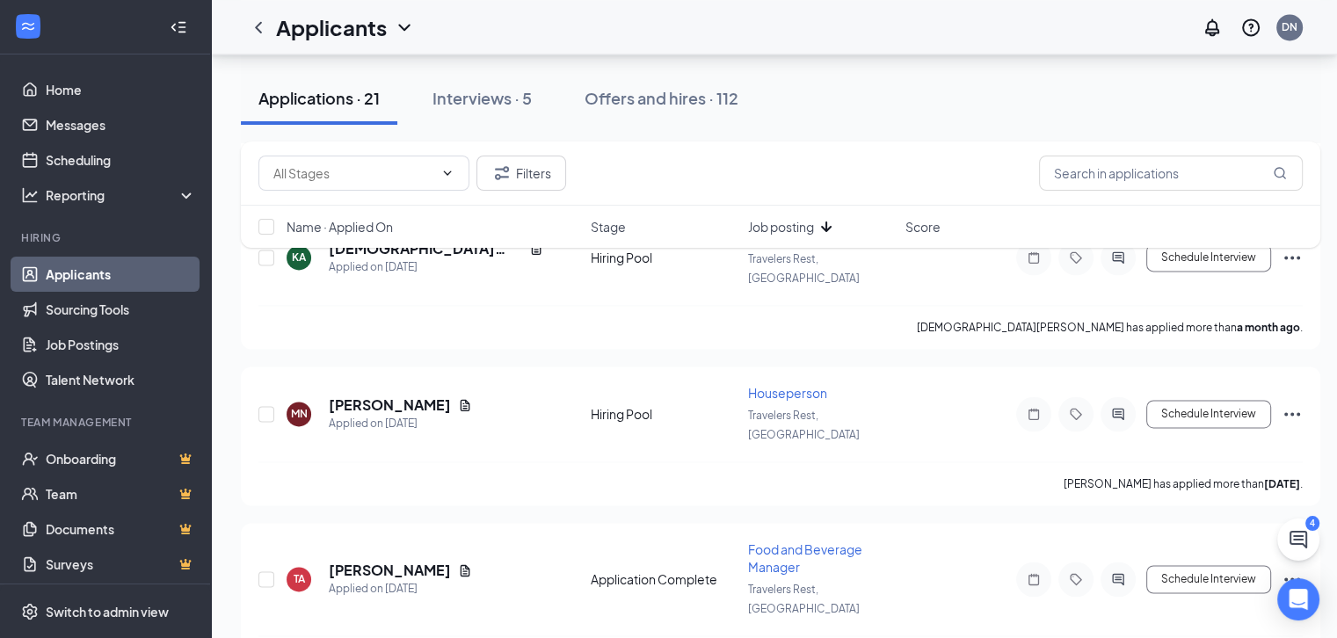
drag, startPoint x: 488, startPoint y: 102, endPoint x: 556, endPoint y: 120, distance: 70.2
click at [489, 102] on div "Interviews · 5" at bounding box center [481, 98] width 99 height 22
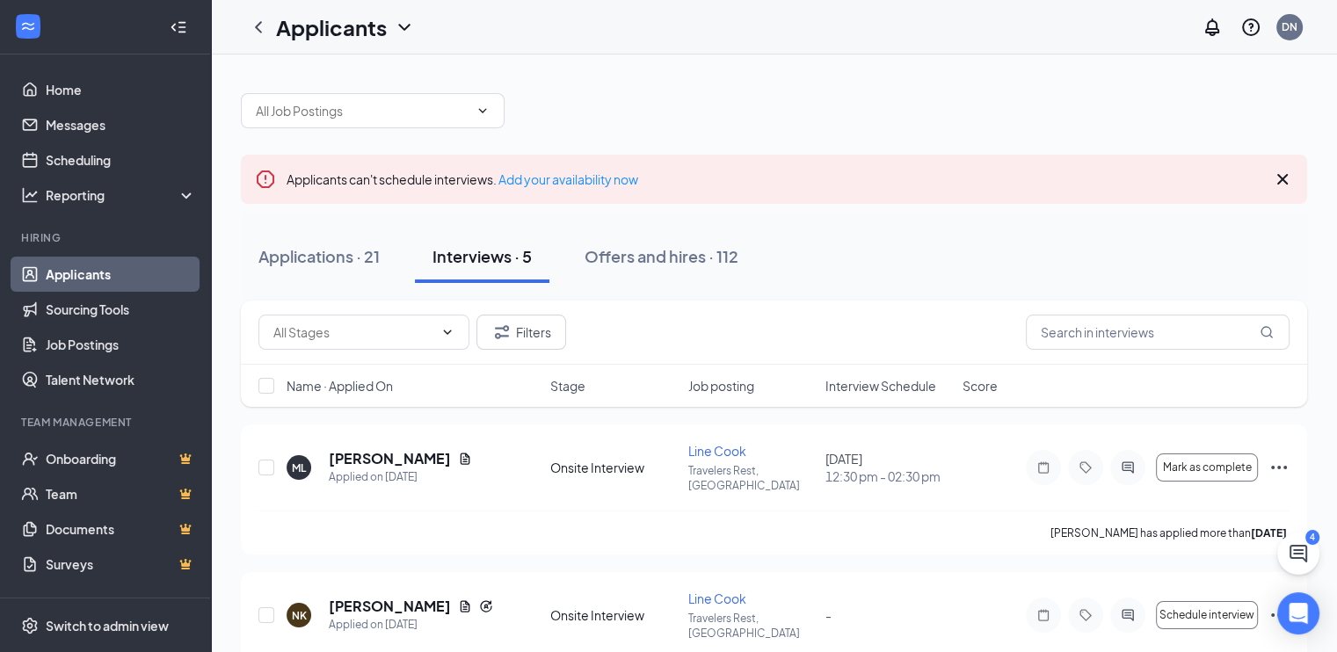
click at [886, 393] on span "Interview Schedule" at bounding box center [880, 386] width 111 height 18
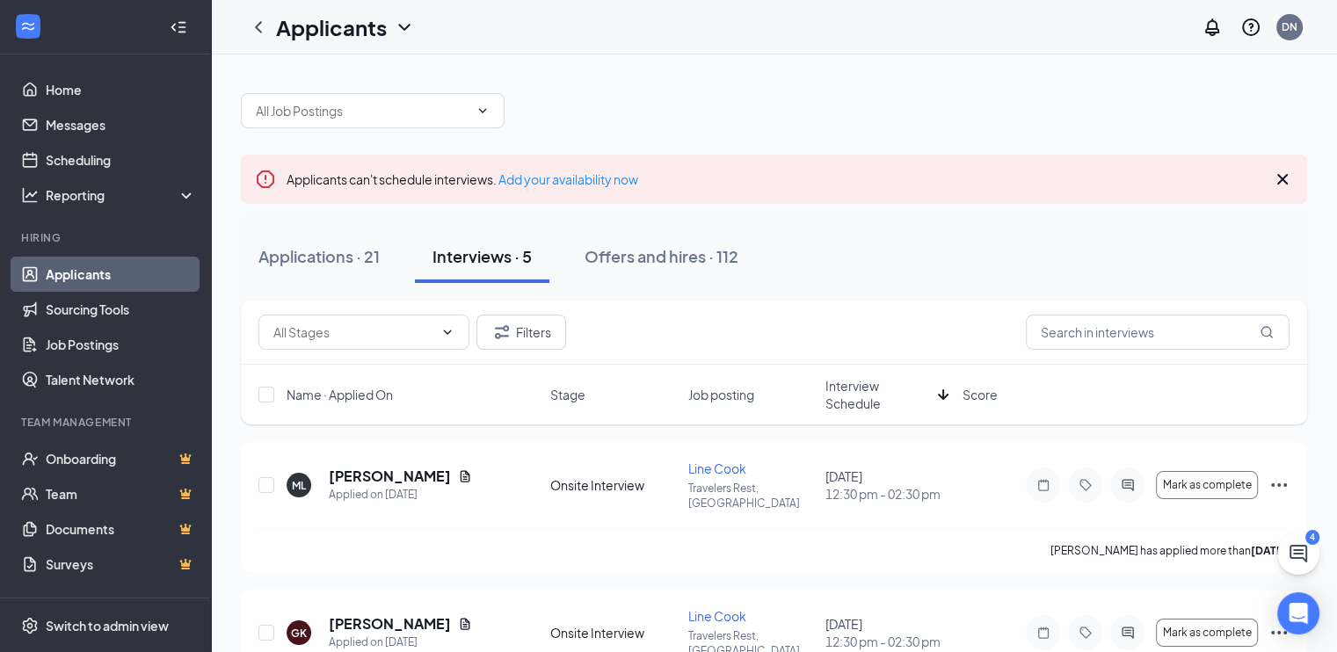
click at [894, 391] on span "Interview Schedule" at bounding box center [877, 394] width 105 height 35
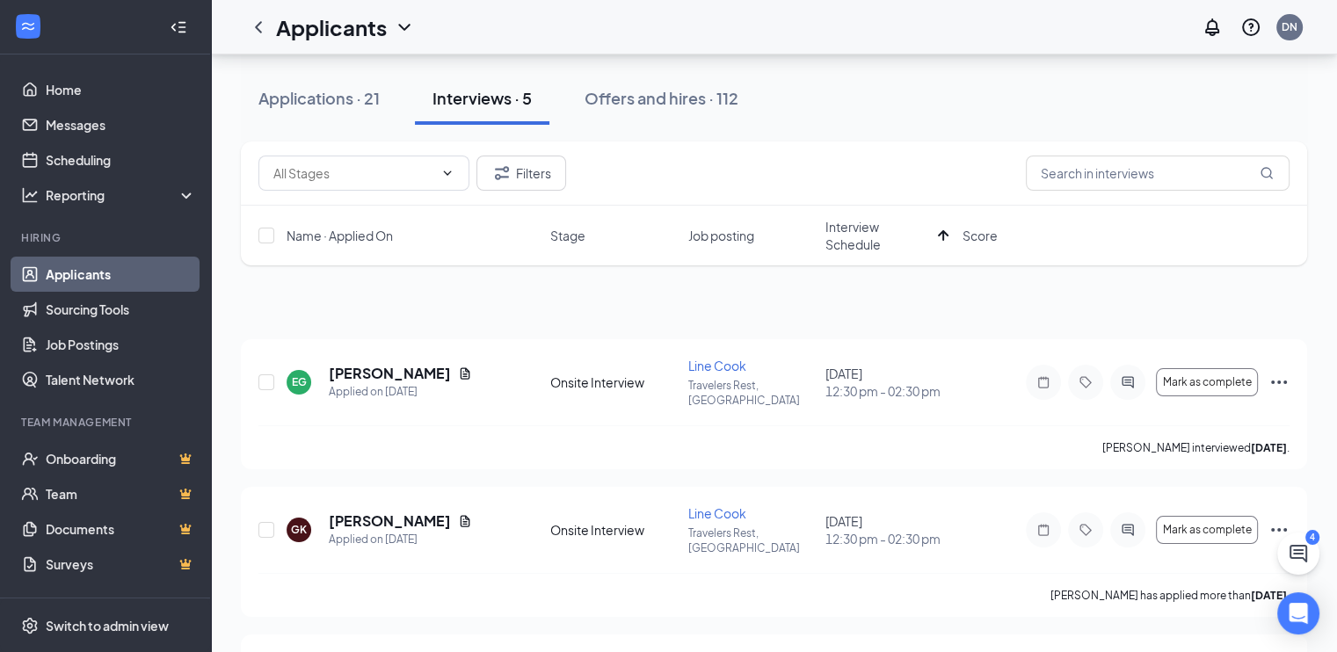
scroll to position [352, 0]
